Goal: Check status: Check status

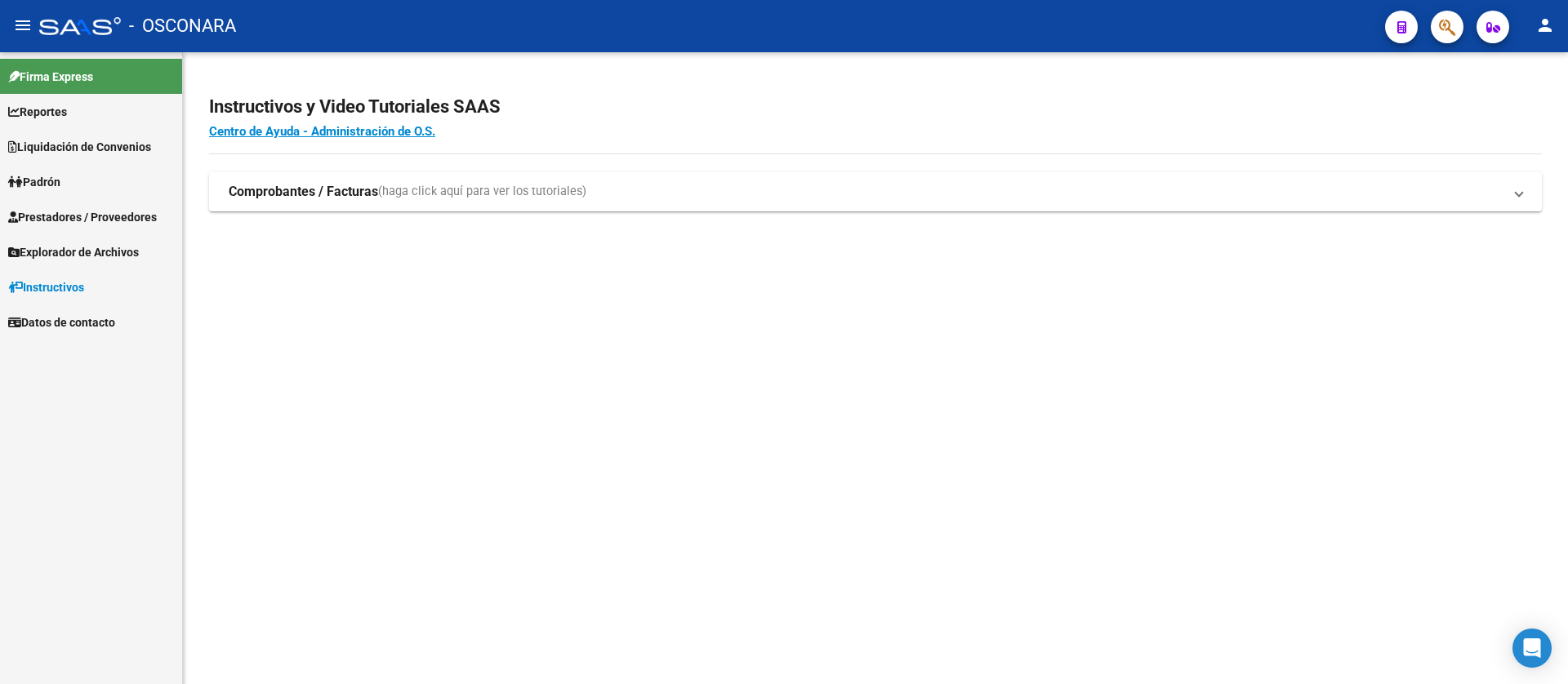
click at [81, 105] on link "Reportes" at bounding box center [91, 111] width 182 height 35
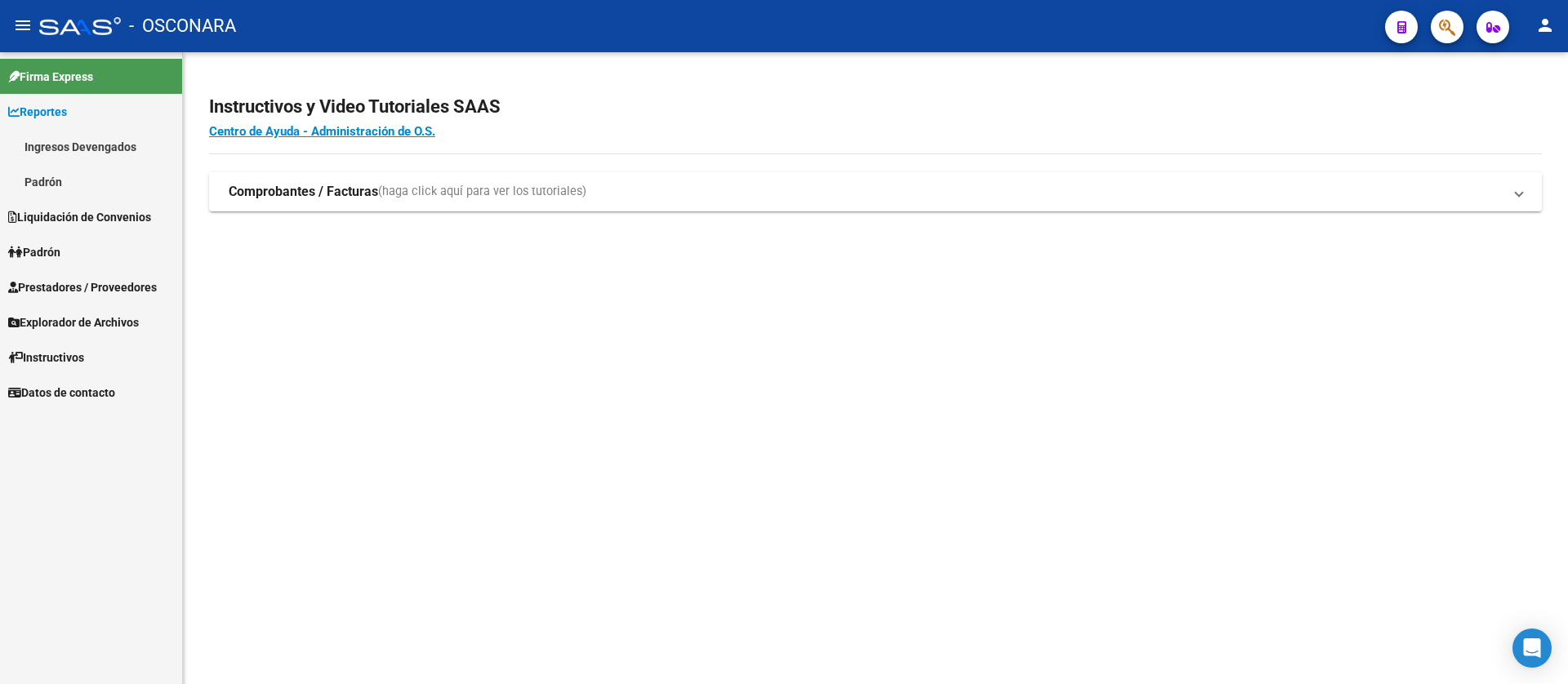
click at [74, 135] on link "Ingresos Devengados" at bounding box center [91, 147] width 182 height 35
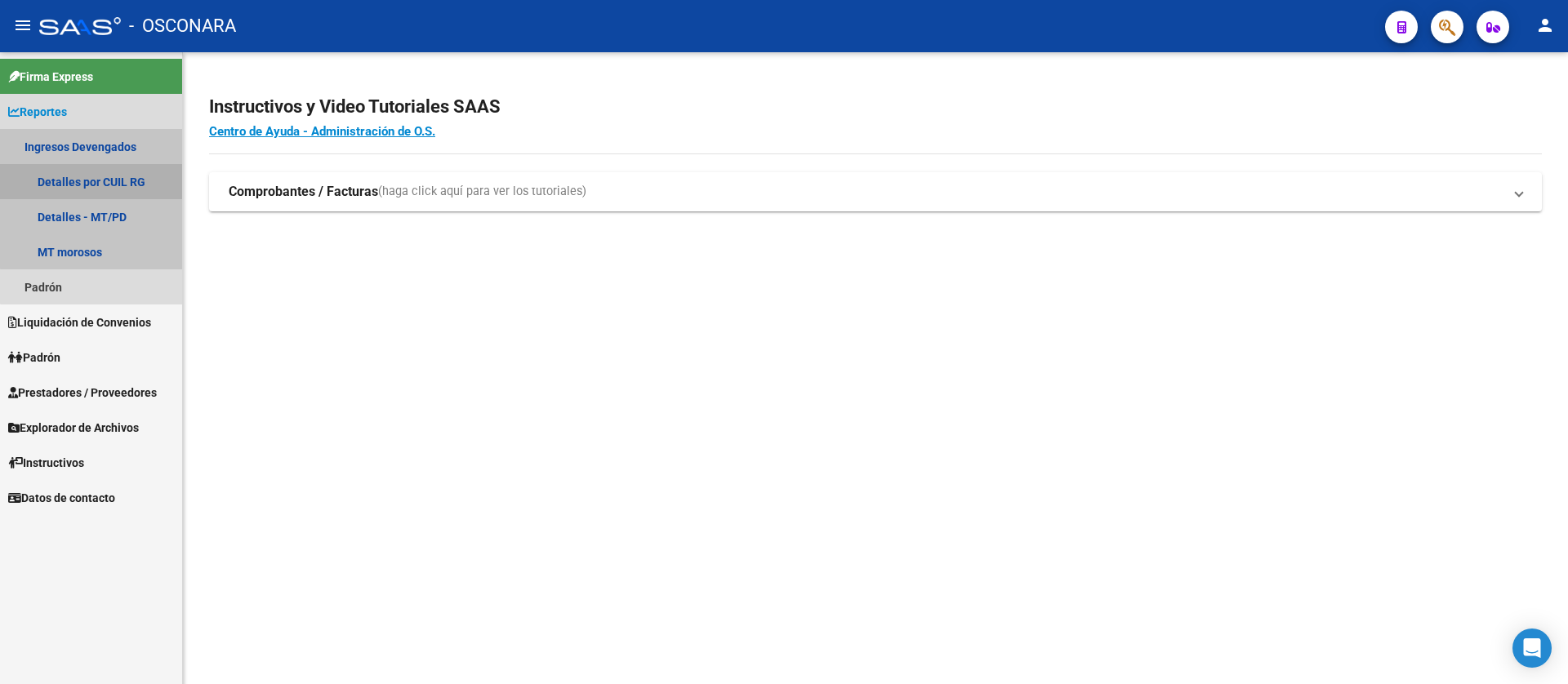
click at [105, 174] on link "Detalles por CUIL RG" at bounding box center [91, 181] width 182 height 35
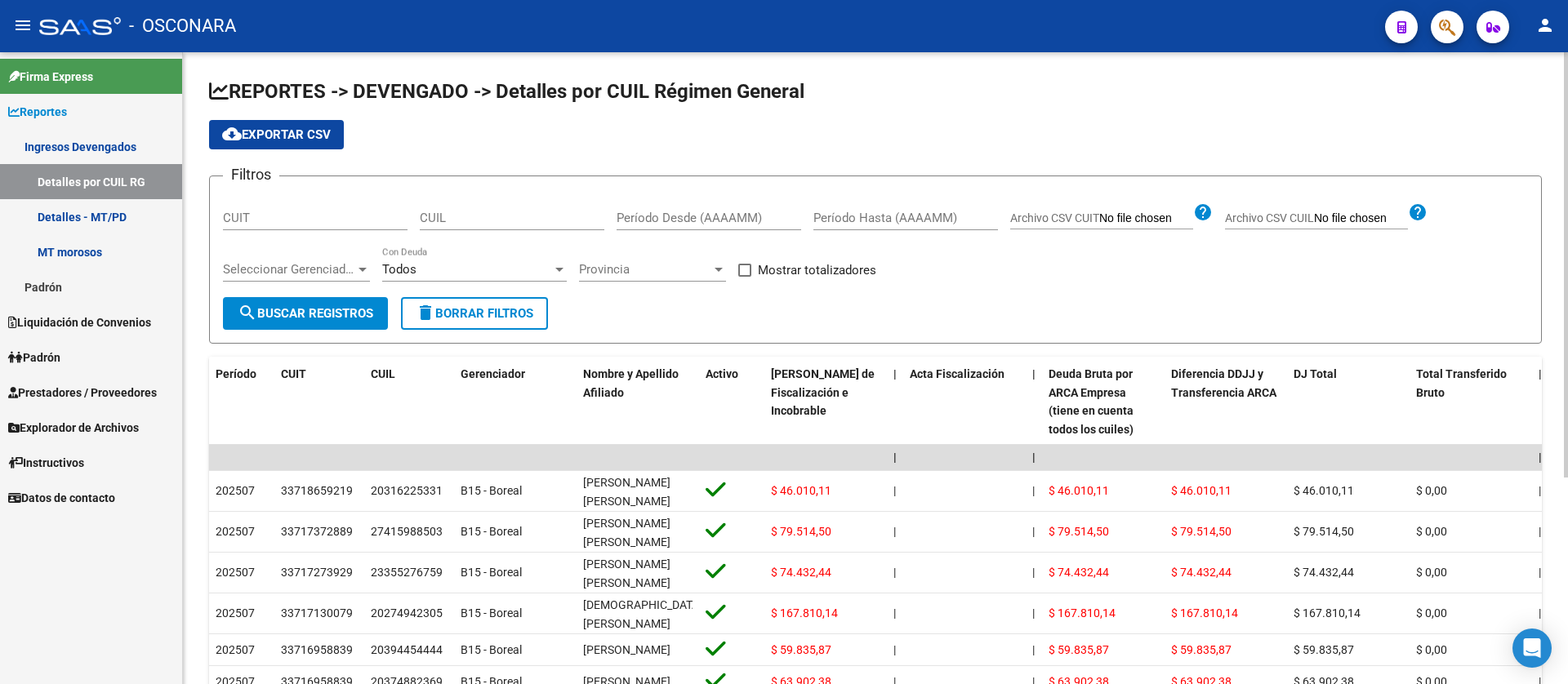
click at [449, 226] on div "CUIL" at bounding box center [512, 212] width 185 height 35
click at [449, 221] on input "CUIL" at bounding box center [512, 217] width 185 height 15
paste input "27-40594418-4"
type input "27-40594418-4"
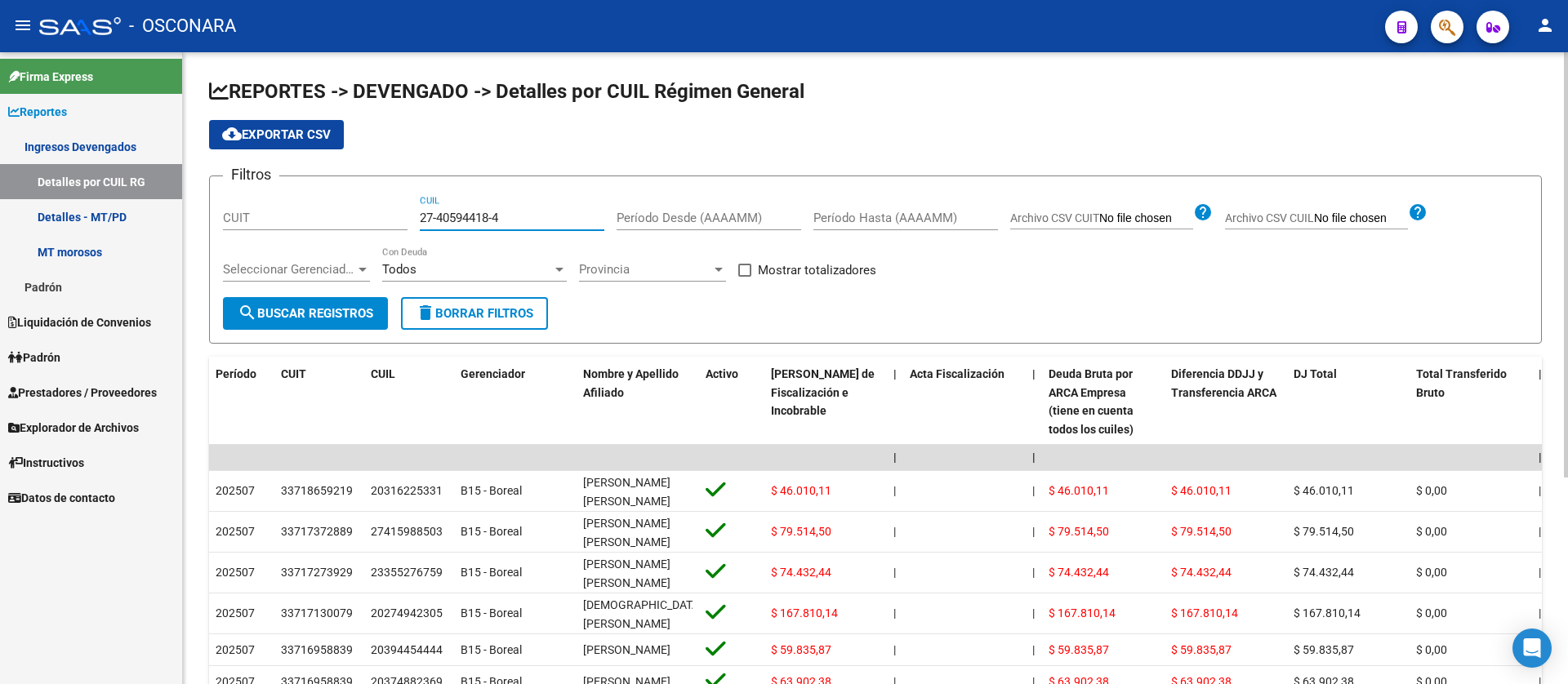
click at [341, 304] on button "search Buscar Registros" at bounding box center [305, 313] width 165 height 33
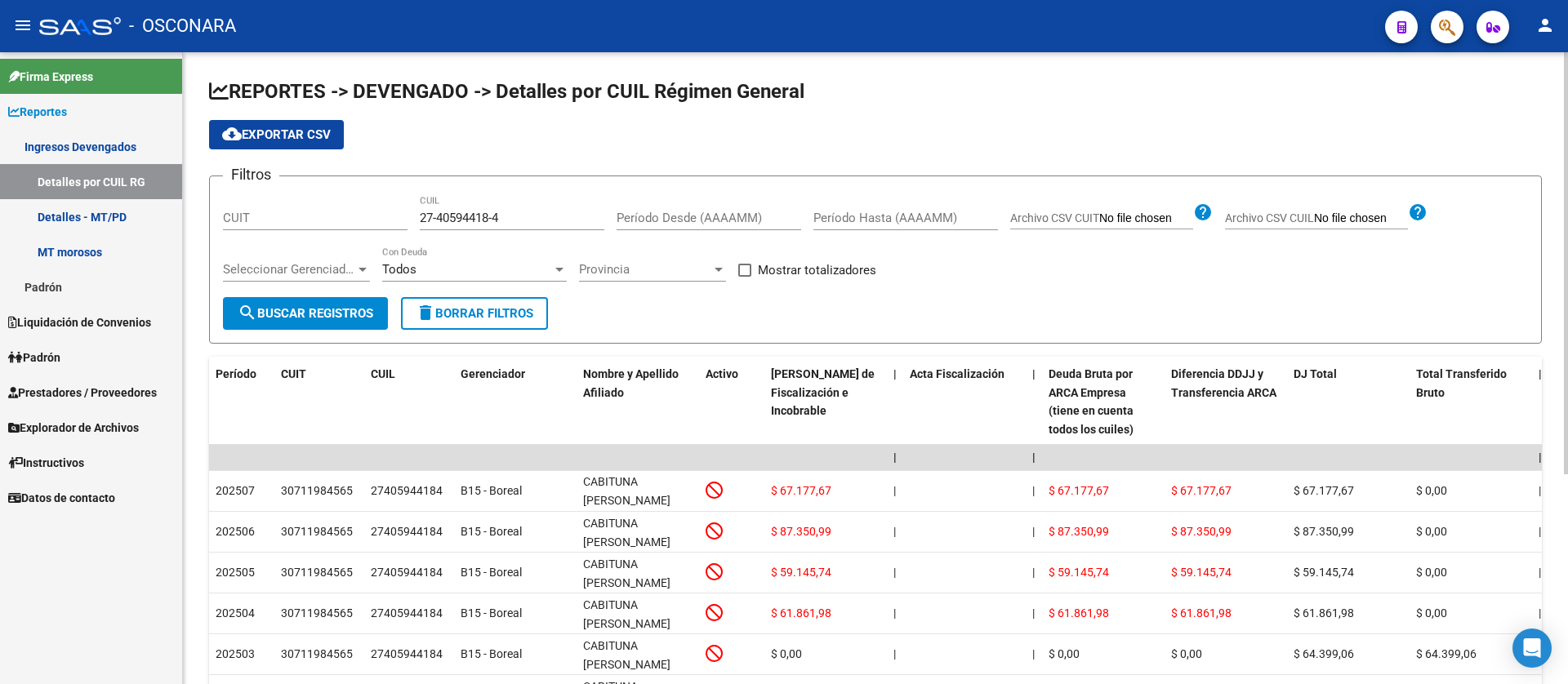
scroll to position [314, 0]
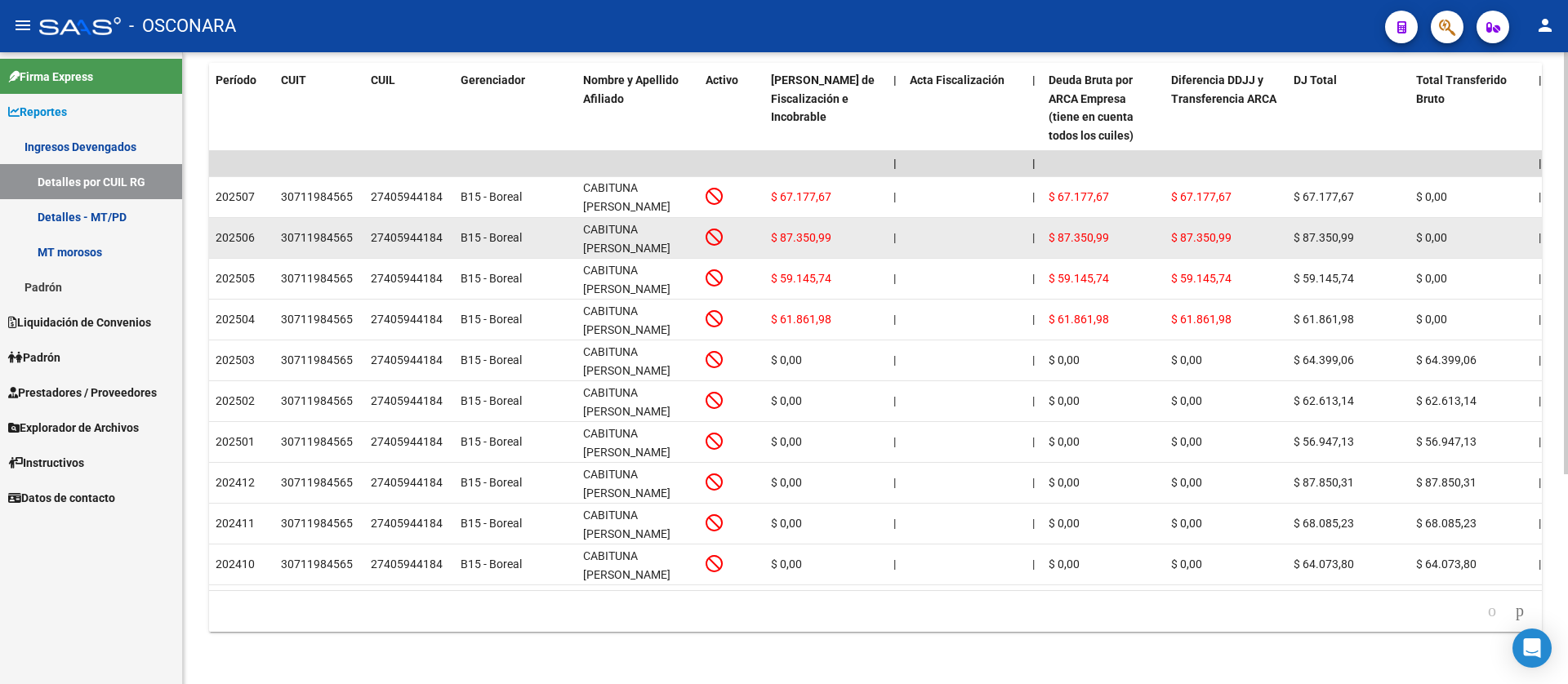
click at [826, 231] on span "$ 87.350,99" at bounding box center [801, 237] width 60 height 13
drag, startPoint x: 831, startPoint y: 221, endPoint x: 777, endPoint y: 208, distance: 55.5
click at [777, 229] on div "$ 87.350,99" at bounding box center [825, 238] width 110 height 19
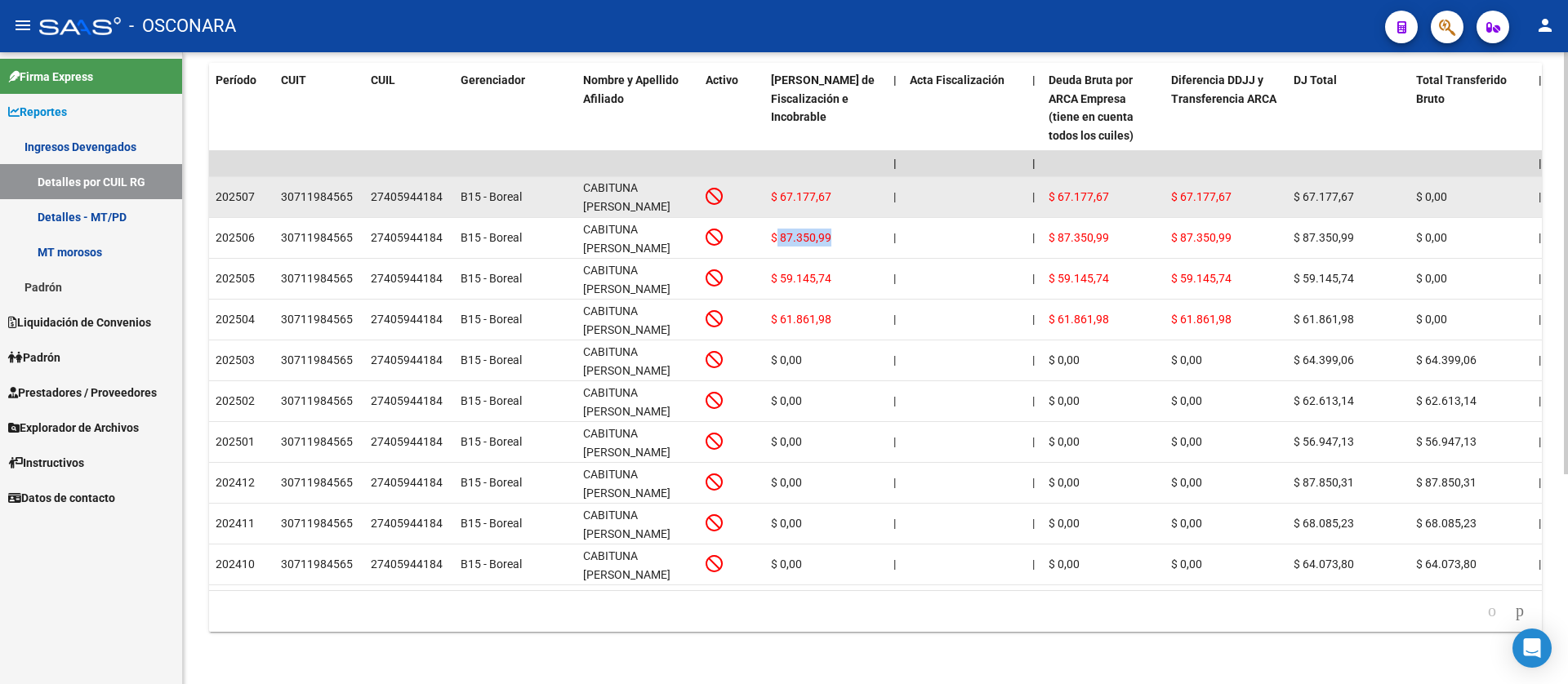
copy span "87.350,99"
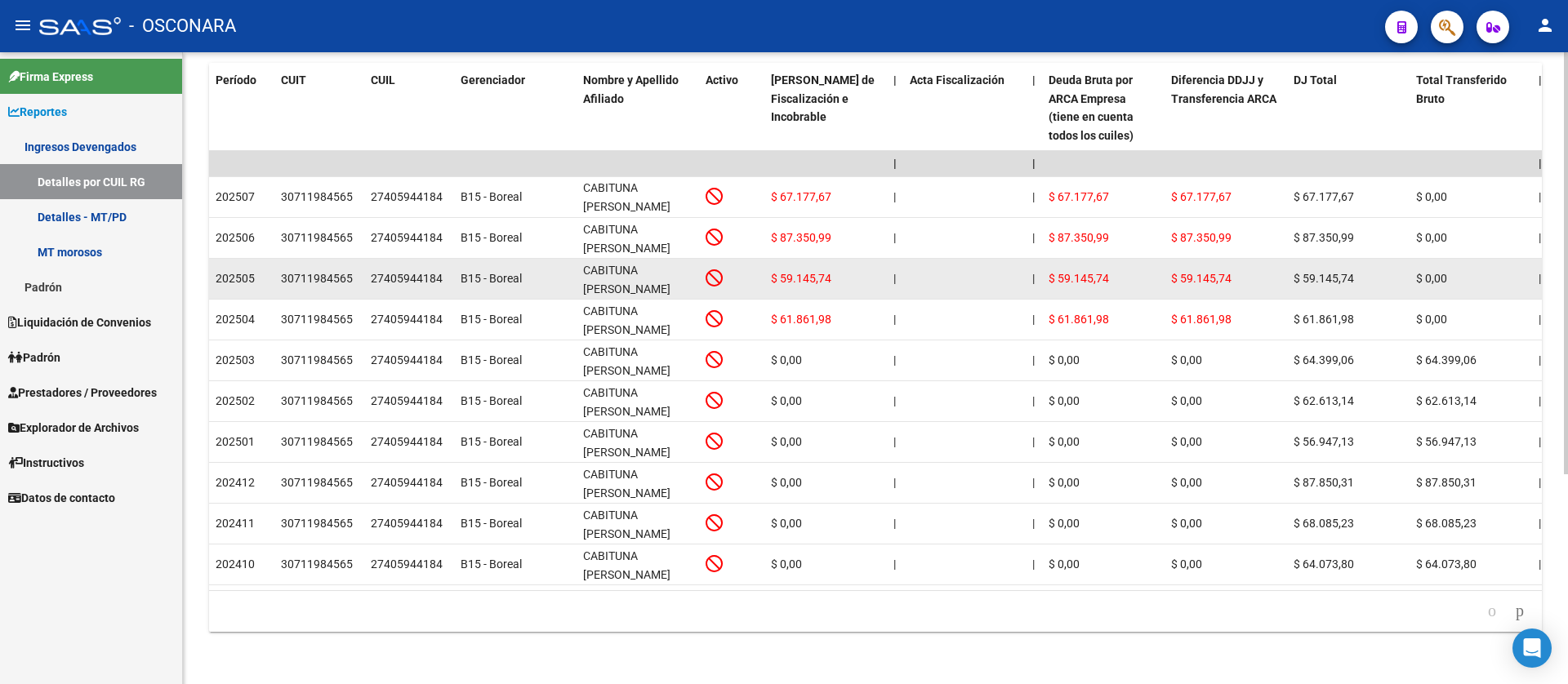
click at [792, 272] on span "$ 59.145,74" at bounding box center [801, 278] width 60 height 13
click at [794, 272] on span "$ 59.145,74" at bounding box center [801, 278] width 60 height 13
